Goal: Task Accomplishment & Management: Complete application form

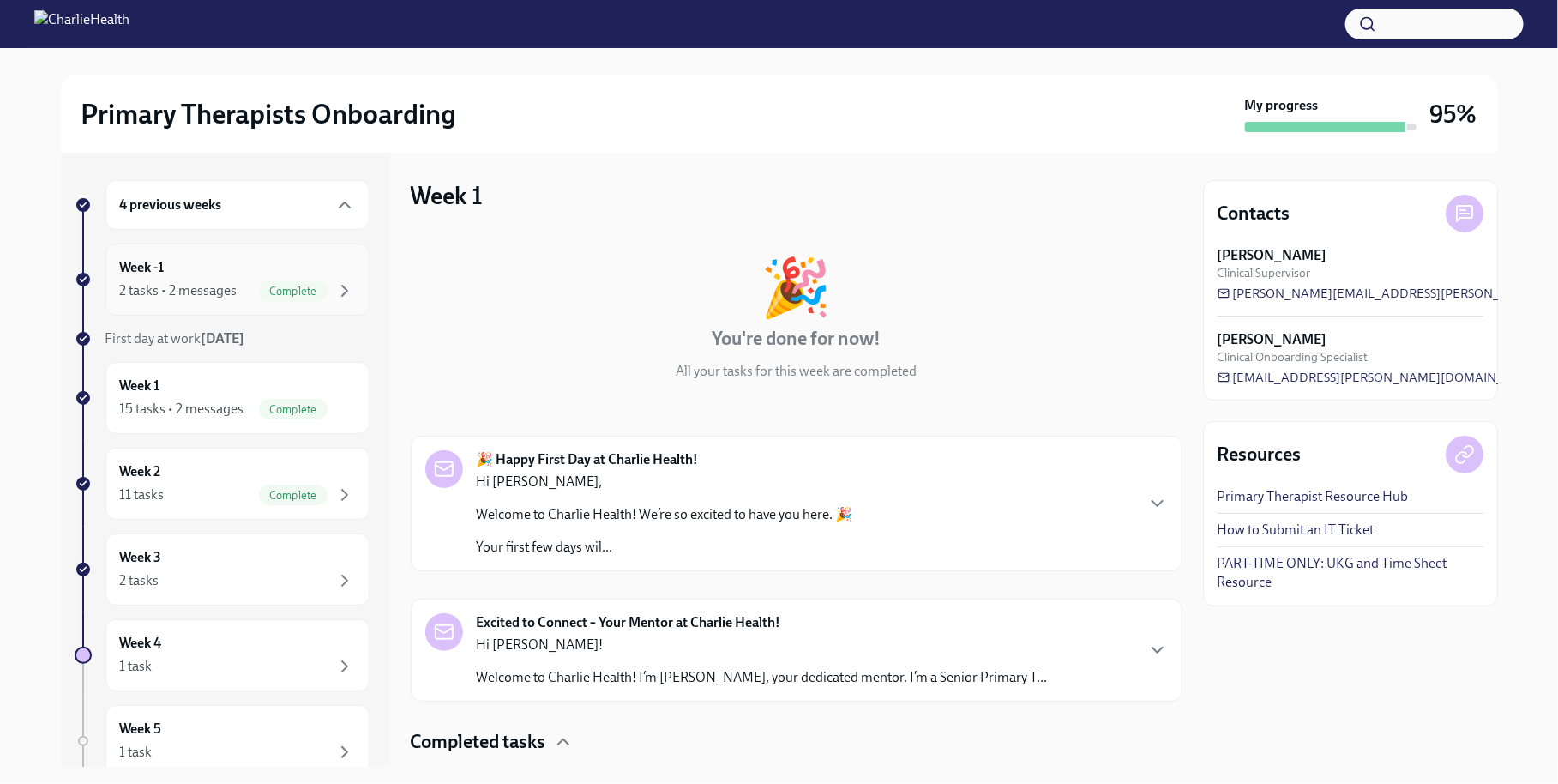
click at [261, 274] on div "Week -1 2 tasks • 2 messages Complete" at bounding box center [237, 279] width 235 height 43
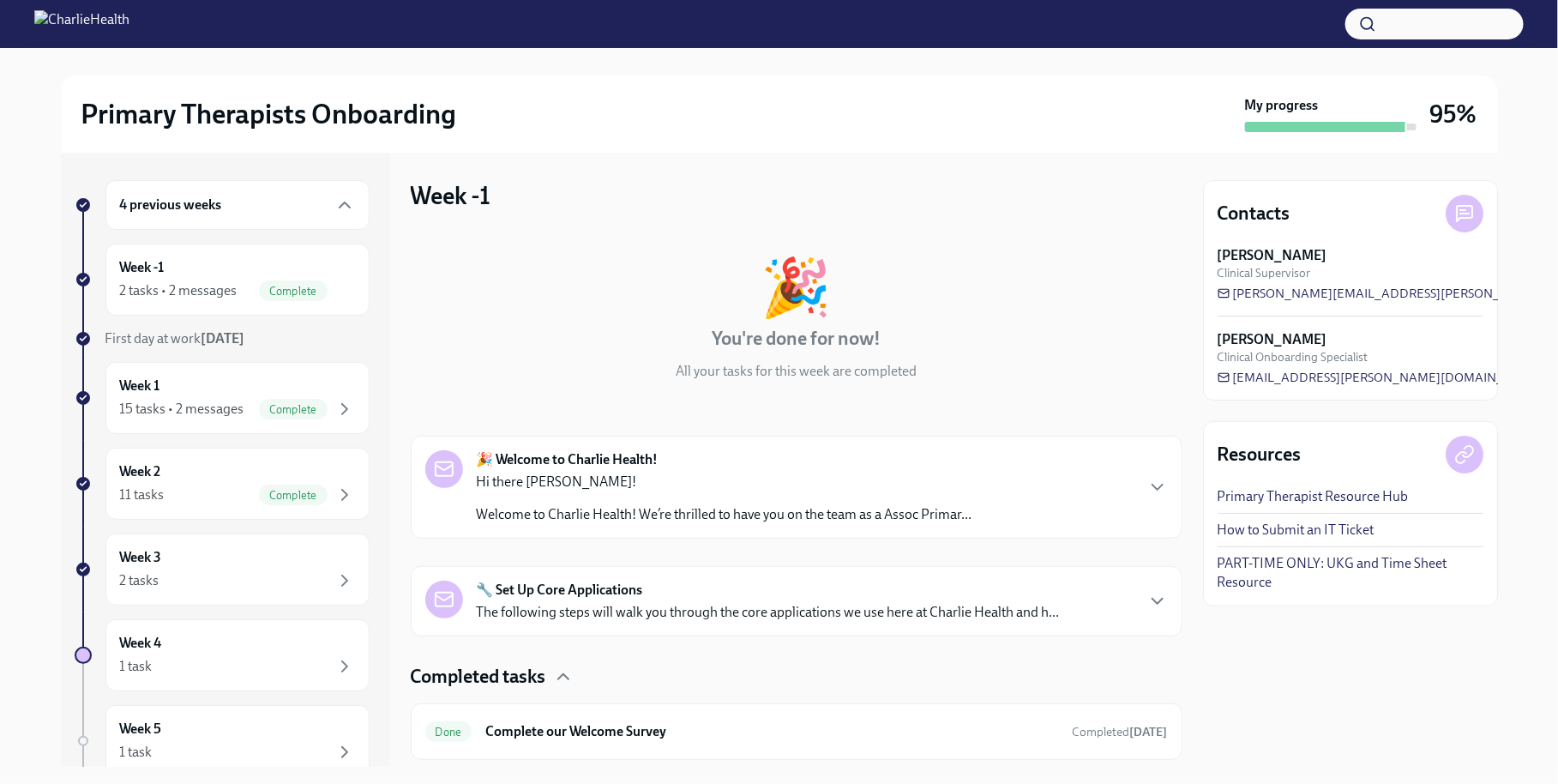
scroll to position [115, 0]
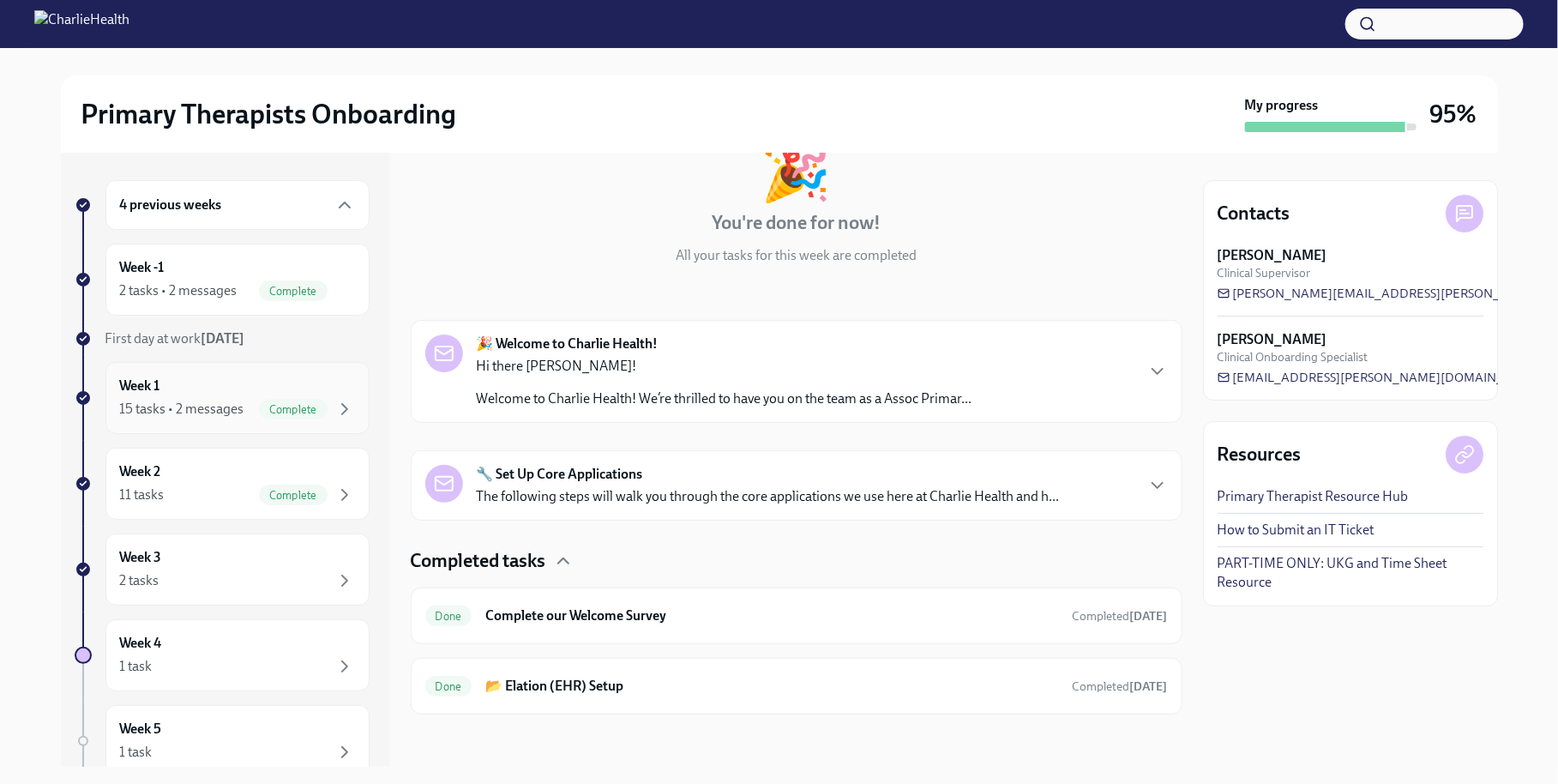
click at [319, 391] on div "Week 1 15 tasks • 2 messages Complete" at bounding box center [237, 398] width 235 height 43
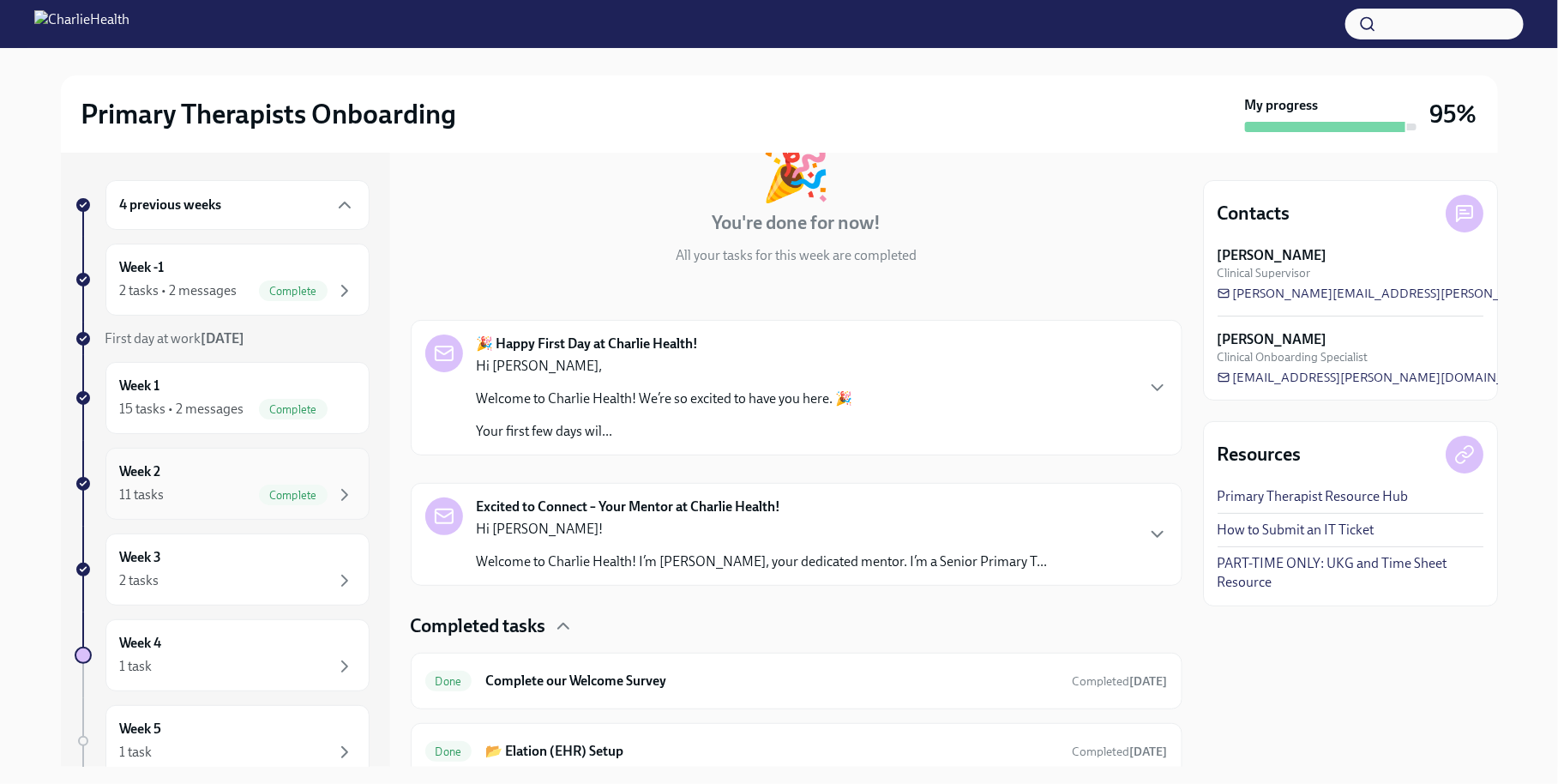
click at [278, 479] on div "Week 2 11 tasks Complete" at bounding box center [237, 483] width 235 height 43
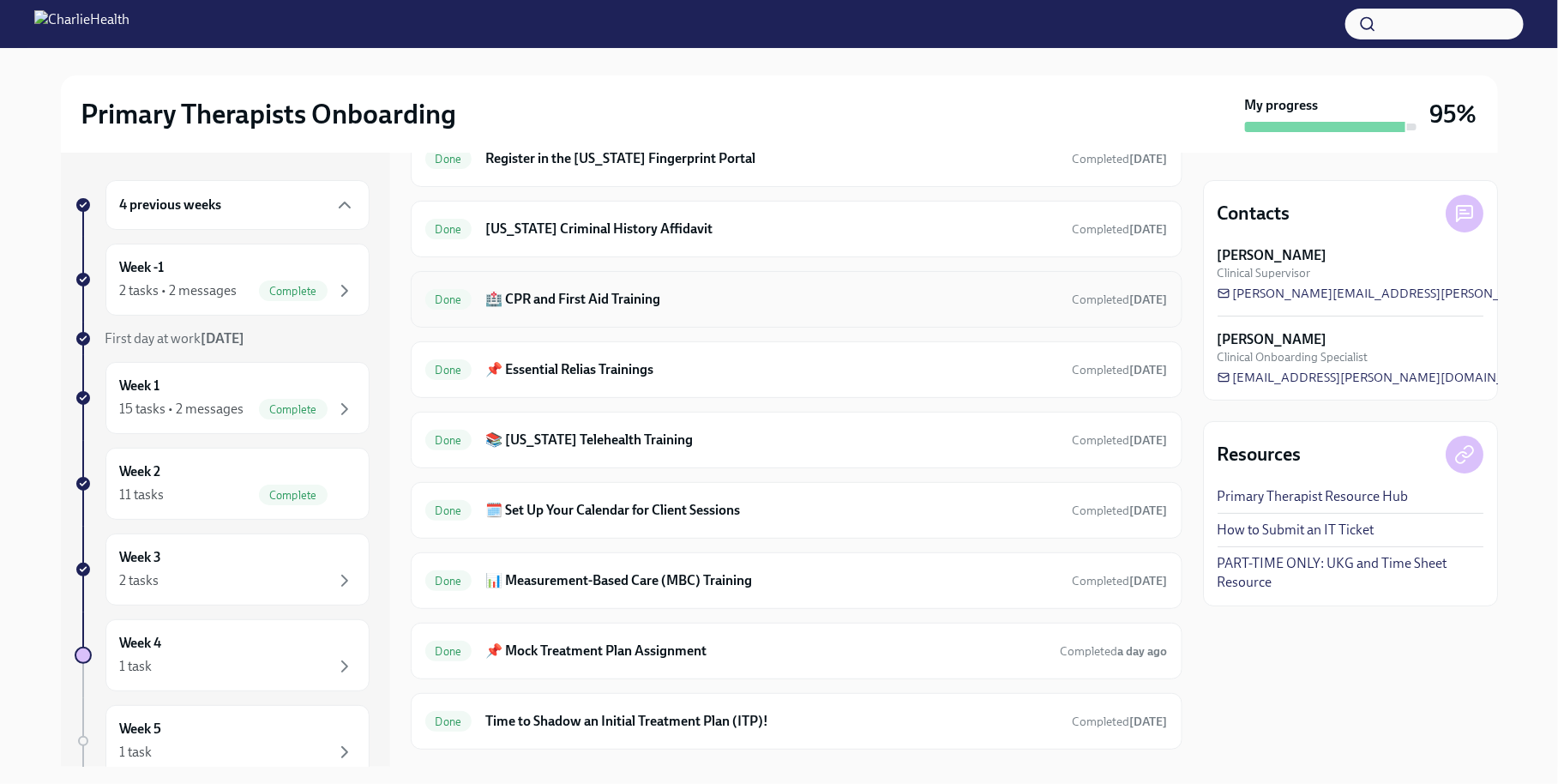
scroll to position [543, 0]
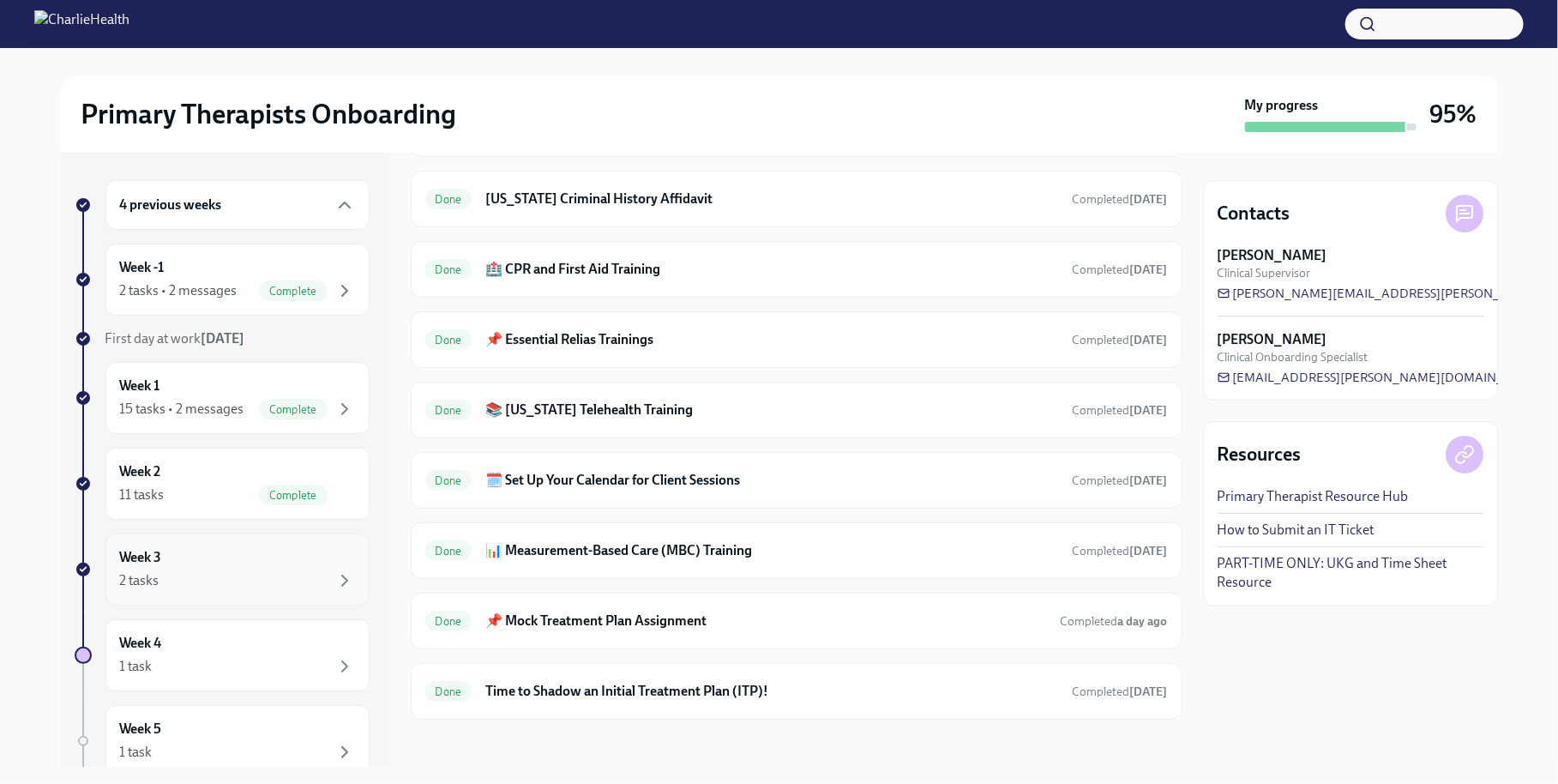
click at [295, 554] on div "Week 3 2 tasks" at bounding box center [237, 569] width 235 height 43
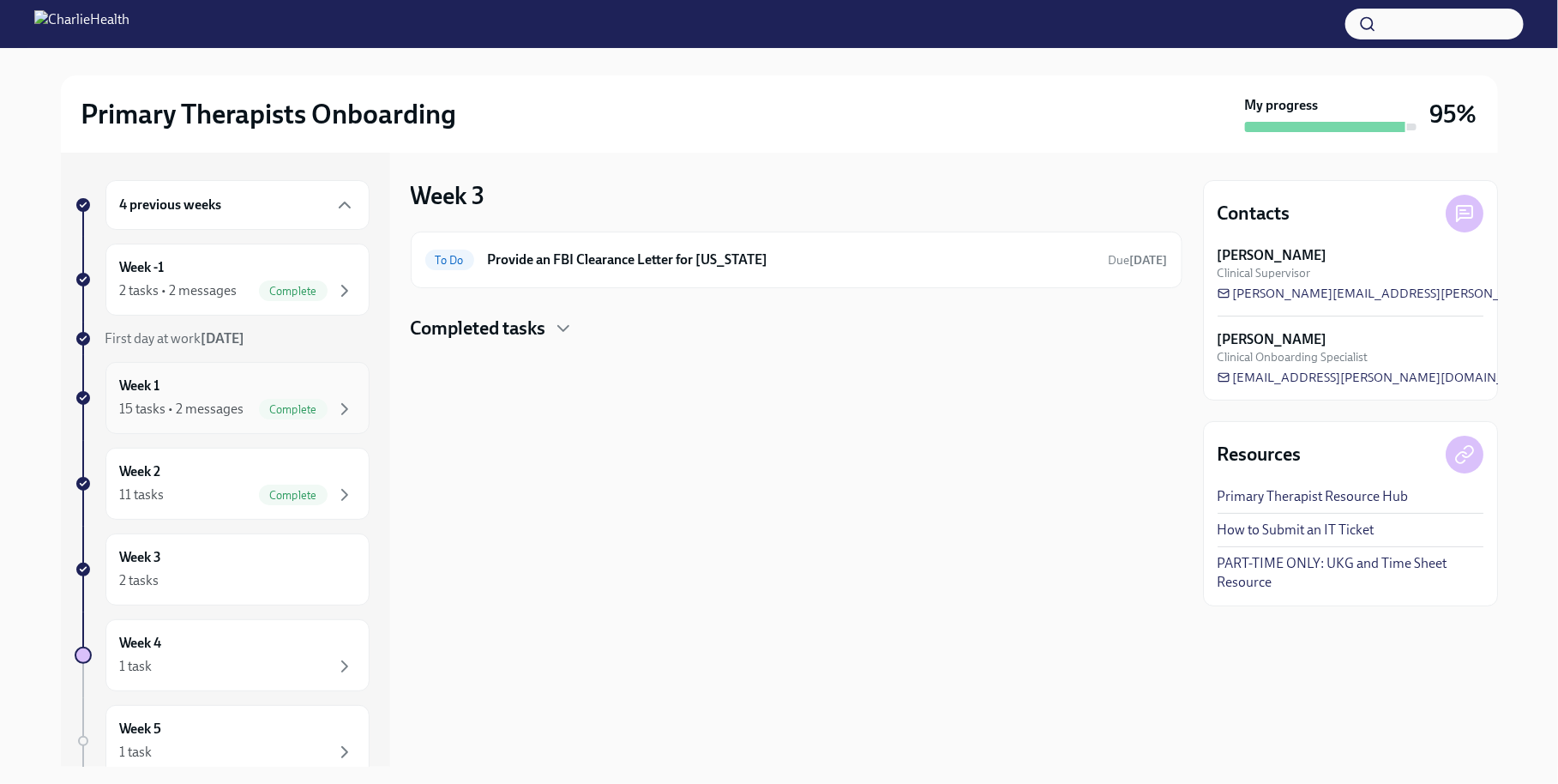
click at [293, 403] on span "Complete" at bounding box center [293, 409] width 68 height 13
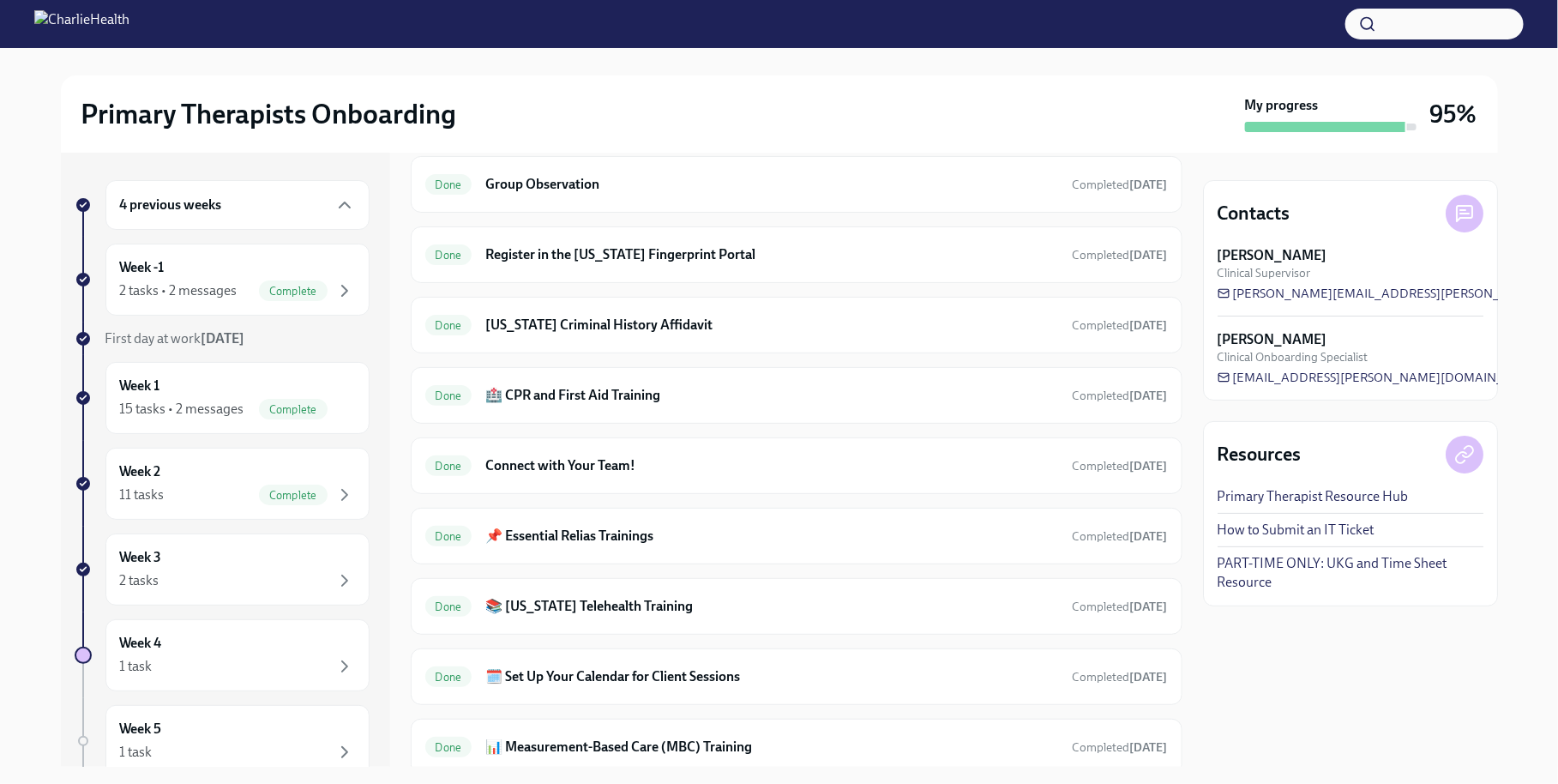
scroll to position [1086, 0]
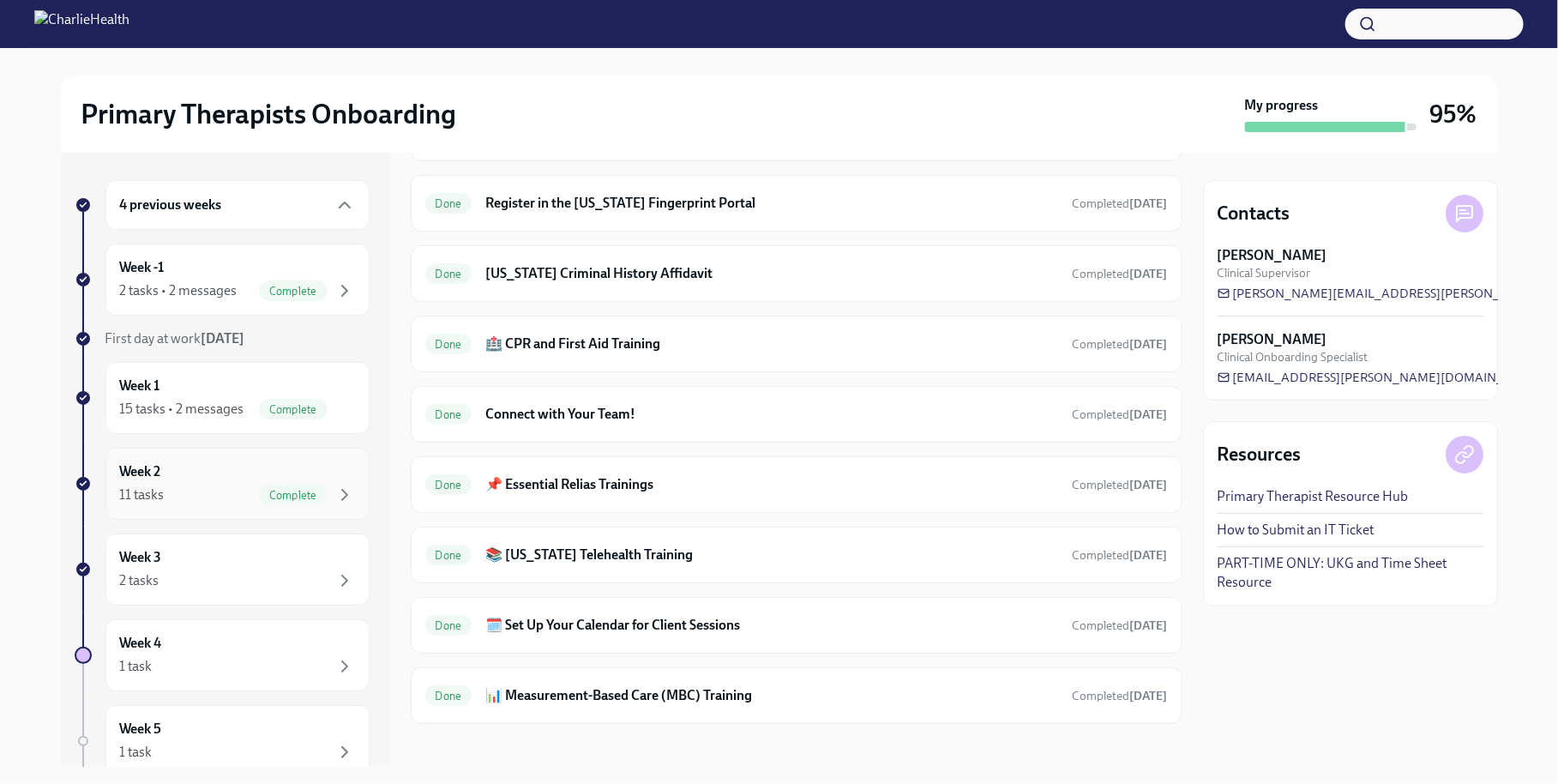
click at [296, 476] on div "Week 2 11 tasks Complete" at bounding box center [237, 483] width 235 height 43
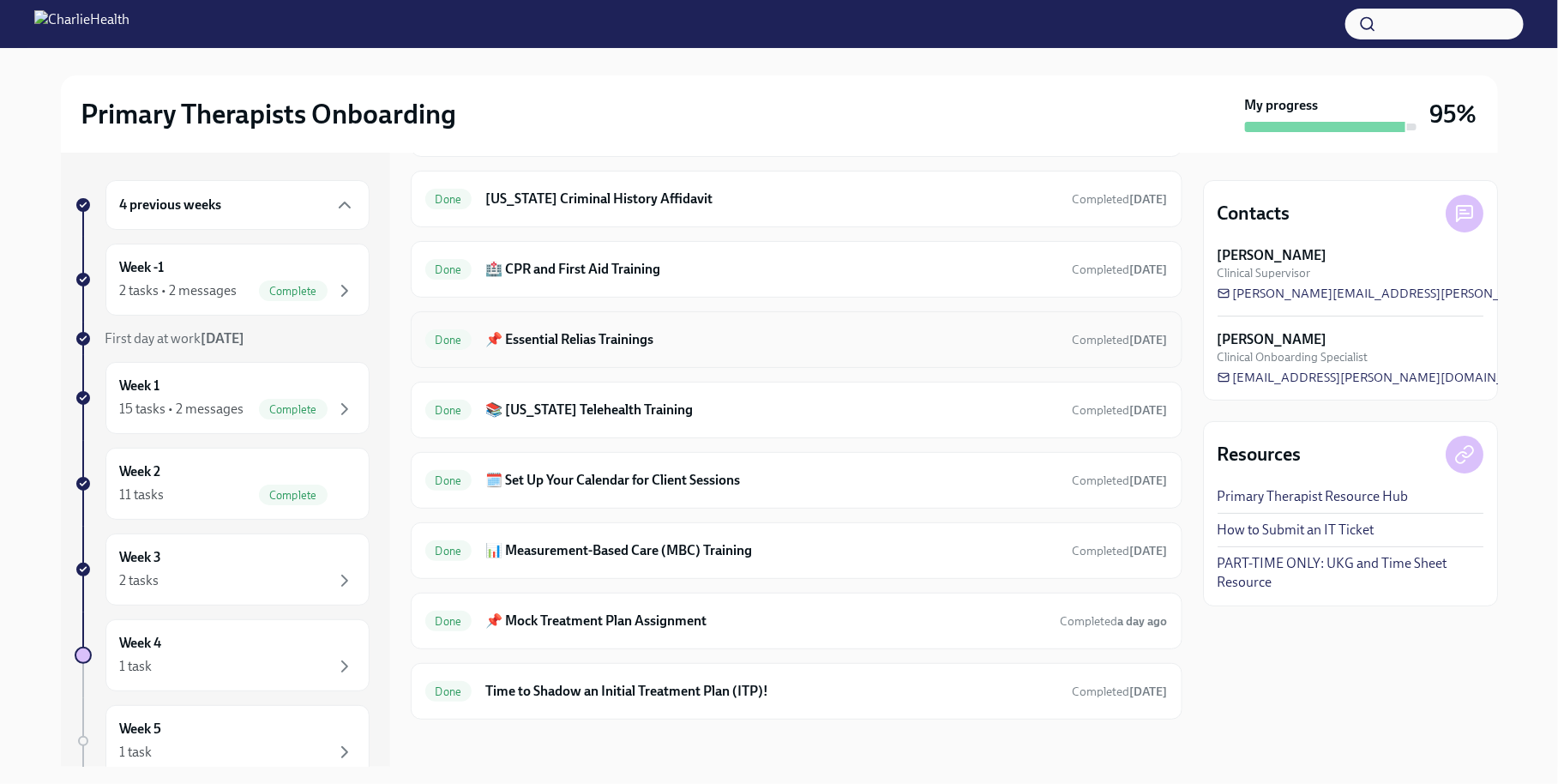
click at [595, 347] on div "Done 📌 Essential Relias Trainings Completed [DATE]" at bounding box center [797, 339] width 743 height 27
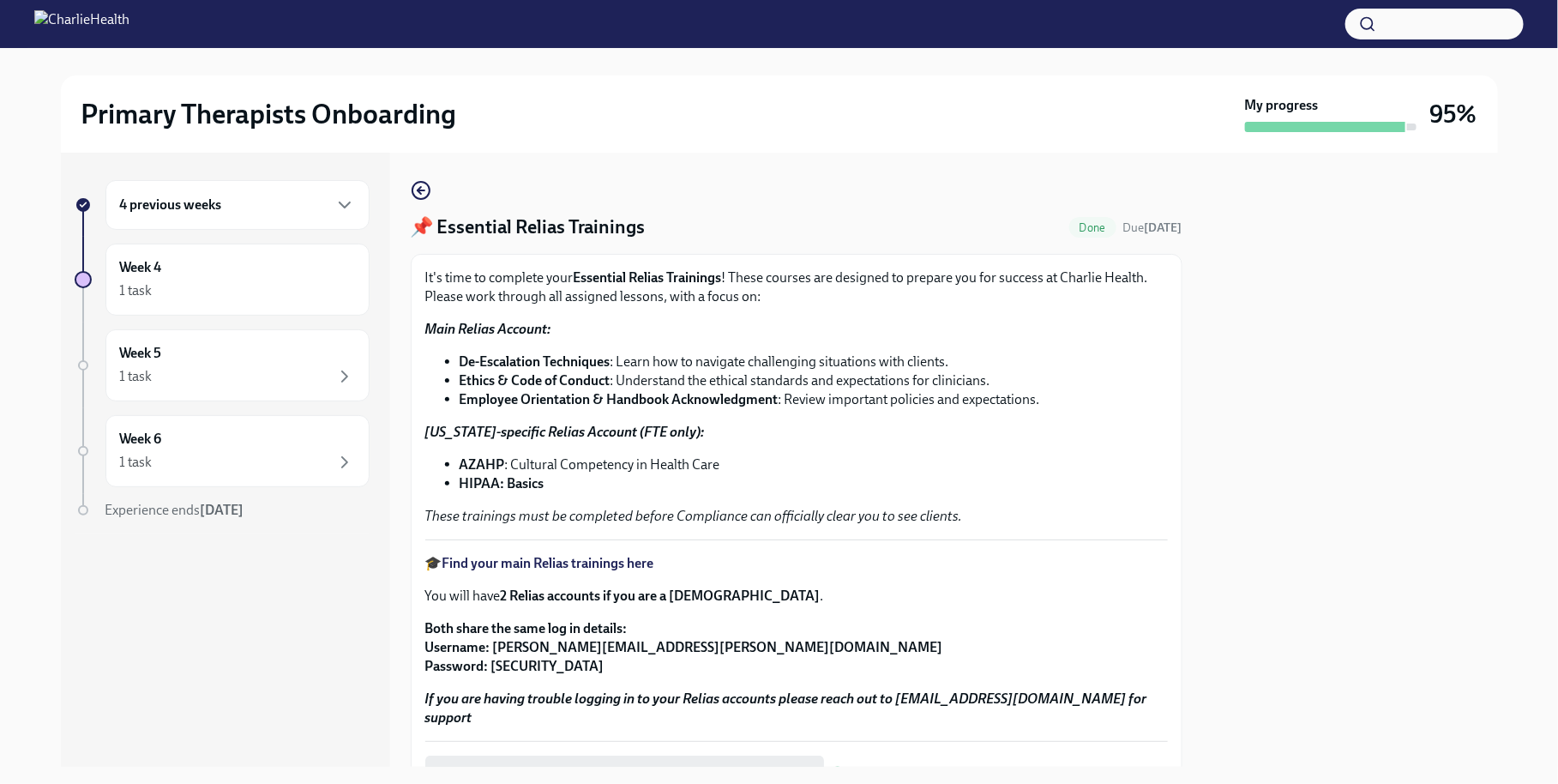
click at [525, 562] on strong "Find your main Relias trainings here" at bounding box center [548, 563] width 212 height 17
click at [505, 566] on strong "Find your main Relias trainings here" at bounding box center [548, 563] width 212 height 17
